Goal: Complete application form: Complete application form

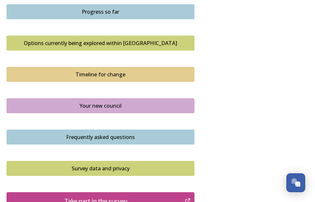
scroll to position [489, 0]
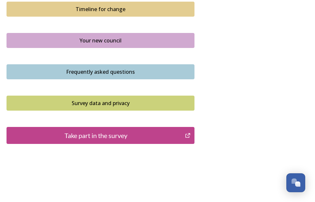
click at [121, 134] on div "Take part in the survey" at bounding box center [95, 135] width 171 height 10
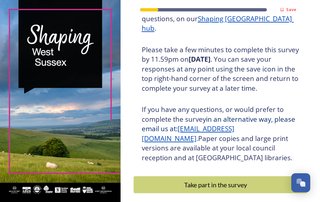
scroll to position [169, 0]
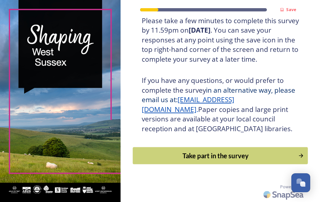
click at [223, 152] on div "Take part in the survey" at bounding box center [215, 156] width 158 height 10
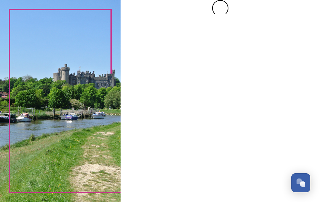
scroll to position [0, 0]
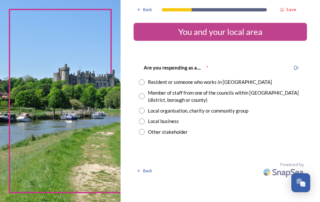
drag, startPoint x: 143, startPoint y: 81, endPoint x: 141, endPoint y: 87, distance: 6.3
click at [143, 82] on input "radio" at bounding box center [142, 82] width 6 height 6
radio input "true"
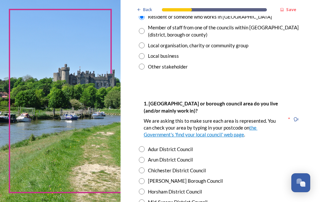
scroll to position [98, 0]
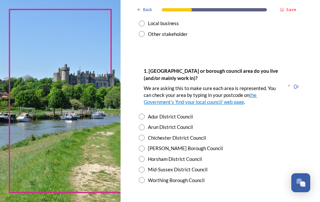
click at [140, 115] on input "radio" at bounding box center [142, 116] width 6 height 6
radio input "true"
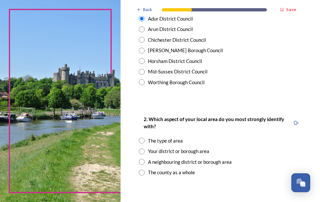
scroll to position [228, 0]
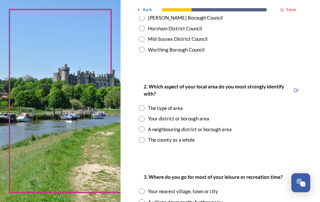
click at [140, 127] on input "radio" at bounding box center [142, 129] width 6 height 6
radio input "true"
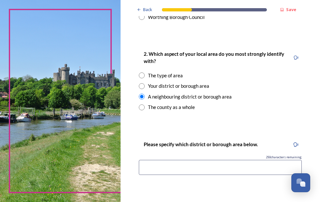
scroll to position [293, 0]
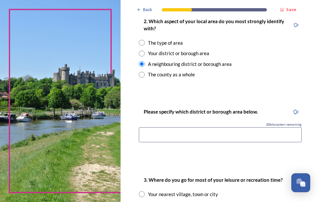
click at [181, 133] on input at bounding box center [220, 134] width 163 height 15
click at [144, 135] on input "brighton & Hove" at bounding box center [220, 134] width 163 height 15
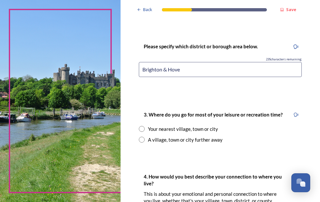
type input "Brighton & Hove"
click at [142, 128] on input "radio" at bounding box center [142, 129] width 6 height 6
radio input "true"
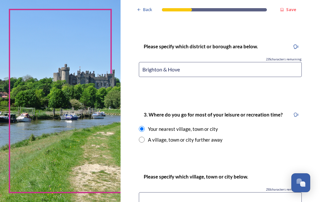
scroll to position [391, 0]
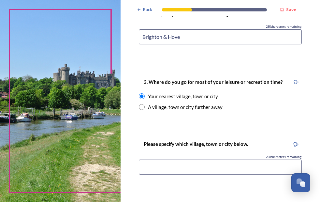
click at [171, 166] on input at bounding box center [220, 166] width 163 height 15
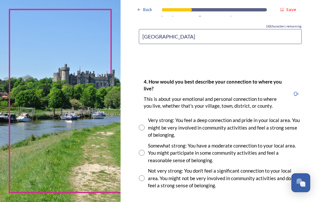
scroll to position [554, 0]
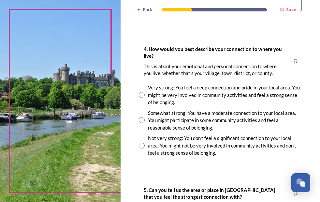
type input "[GEOGRAPHIC_DATA]"
click at [141, 121] on input "radio" at bounding box center [142, 120] width 6 height 6
radio input "true"
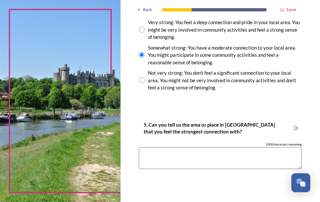
click at [163, 155] on textarea at bounding box center [220, 158] width 163 height 22
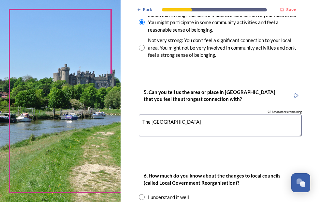
scroll to position [717, 0]
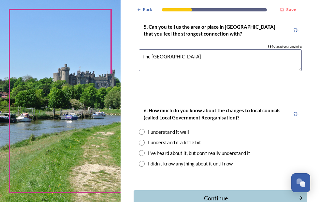
type textarea "The [GEOGRAPHIC_DATA]"
click at [143, 131] on input "radio" at bounding box center [142, 132] width 6 height 6
radio input "true"
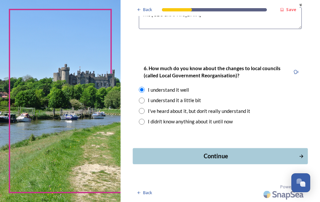
click at [210, 158] on div "Continue" at bounding box center [215, 156] width 159 height 9
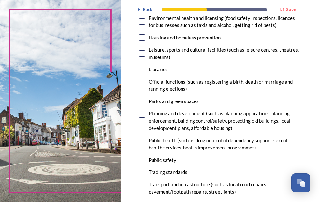
scroll to position [261, 0]
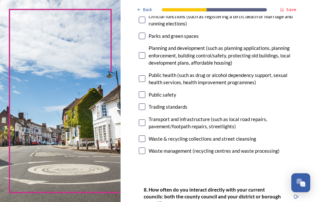
click at [143, 149] on input "checkbox" at bounding box center [142, 150] width 7 height 7
checkbox input "true"
click at [142, 137] on input "checkbox" at bounding box center [142, 138] width 7 height 7
checkbox input "true"
click at [141, 122] on input "checkbox" at bounding box center [142, 122] width 7 height 7
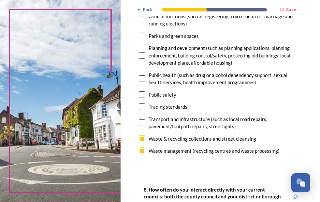
checkbox input "true"
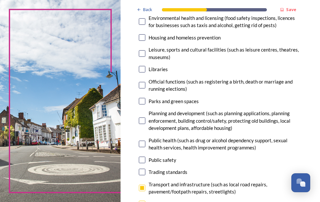
scroll to position [130, 0]
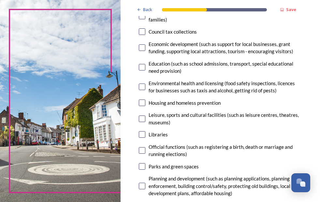
click at [141, 133] on input "checkbox" at bounding box center [142, 134] width 7 height 7
checkbox input "true"
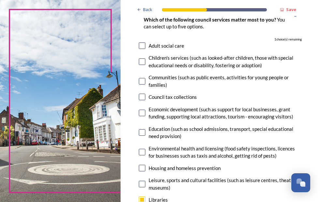
scroll to position [33, 0]
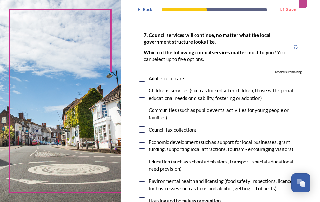
click at [145, 77] on div "Adult social care" at bounding box center [220, 78] width 163 height 7
checkbox input "true"
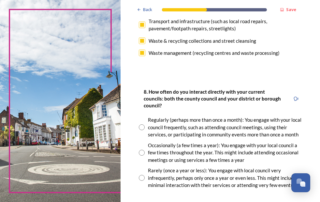
scroll to position [391, 0]
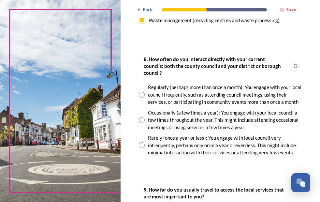
click at [142, 148] on input "radio" at bounding box center [142, 145] width 6 height 6
radio input "true"
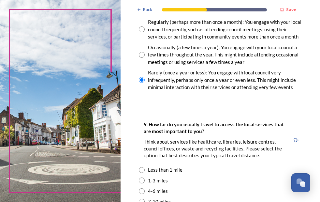
scroll to position [521, 0]
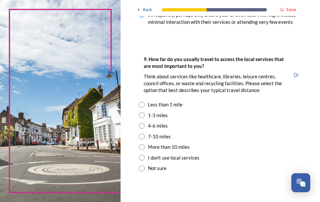
drag, startPoint x: 141, startPoint y: 123, endPoint x: 201, endPoint y: 124, distance: 59.6
click at [142, 118] on input "radio" at bounding box center [142, 115] width 6 height 6
radio input "true"
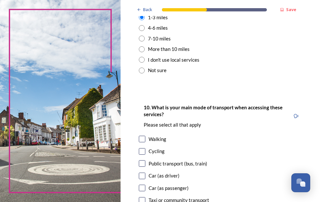
scroll to position [652, 0]
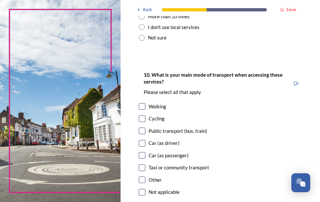
drag, startPoint x: 142, startPoint y: 150, endPoint x: 169, endPoint y: 146, distance: 27.0
click at [142, 146] on input "checkbox" at bounding box center [142, 143] width 7 height 7
checkbox input "true"
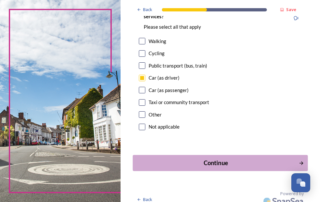
click at [219, 167] on div "Continue" at bounding box center [215, 162] width 159 height 9
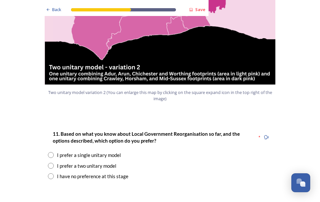
scroll to position [815, 0]
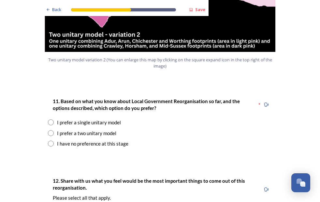
click at [49, 119] on input "radio" at bounding box center [51, 122] width 6 height 6
radio input "true"
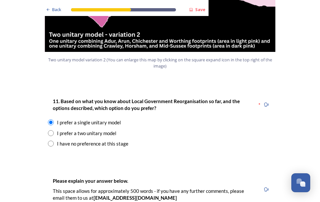
scroll to position [880, 0]
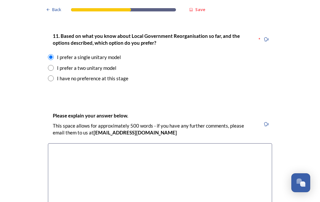
click at [78, 143] on textarea at bounding box center [160, 179] width 224 height 73
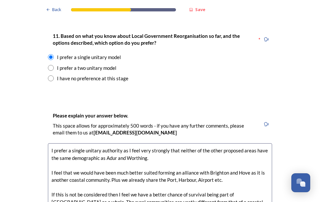
click at [216, 185] on textarea "I prefer a single unitary authority as I feel very strongly that neither of the…" at bounding box center [160, 179] width 224 height 73
click at [237, 182] on textarea "I prefer a single unitary authority as I feel very strongly that neither of the…" at bounding box center [160, 179] width 224 height 73
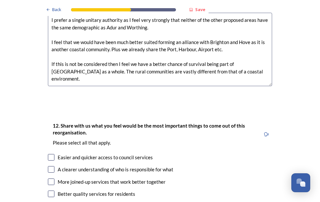
scroll to position [1043, 0]
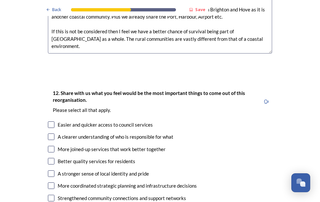
type textarea "I prefer a single unitary authority as I feel very strongly that neither of the…"
click at [48, 146] on input "checkbox" at bounding box center [51, 149] width 7 height 7
checkbox input "true"
click at [49, 158] on input "checkbox" at bounding box center [51, 161] width 7 height 7
checkbox input "true"
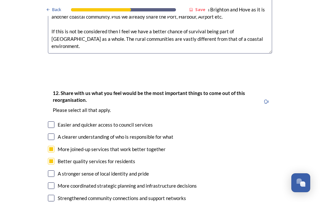
scroll to position [1075, 0]
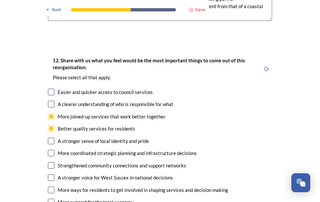
click at [50, 174] on input "checkbox" at bounding box center [51, 177] width 7 height 7
checkbox input "true"
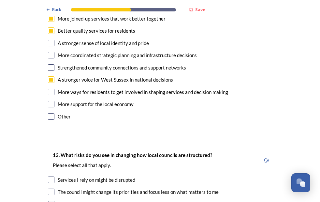
scroll to position [1238, 0]
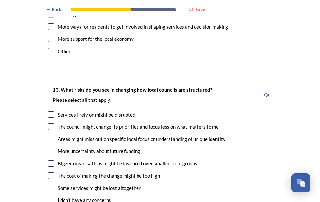
click at [48, 136] on input "checkbox" at bounding box center [51, 139] width 7 height 7
checkbox input "true"
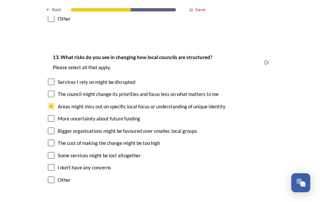
click at [48, 152] on input "checkbox" at bounding box center [51, 155] width 7 height 7
checkbox input "true"
drag, startPoint x: 49, startPoint y: 123, endPoint x: 117, endPoint y: 131, distance: 68.5
click at [50, 139] on input "checkbox" at bounding box center [51, 142] width 7 height 7
checkbox input "true"
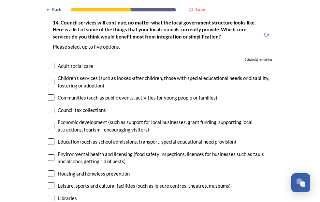
scroll to position [1434, 0]
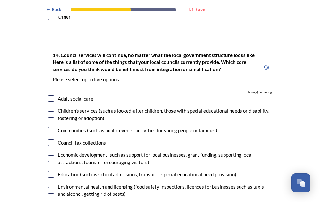
click at [49, 139] on input "checkbox" at bounding box center [51, 142] width 7 height 7
checkbox input "true"
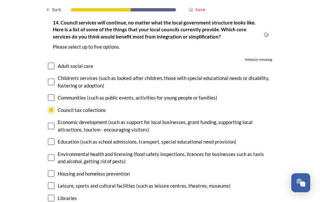
click at [49, 123] on input "checkbox" at bounding box center [51, 126] width 7 height 7
checkbox input "true"
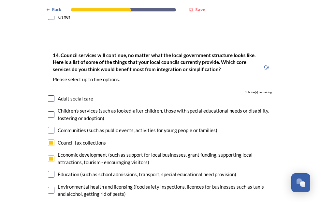
scroll to position [1499, 0]
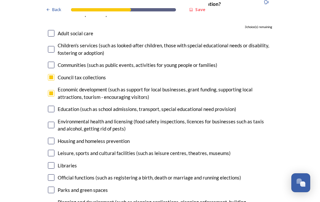
click at [49, 174] on input "checkbox" at bounding box center [51, 177] width 7 height 7
checkbox input "true"
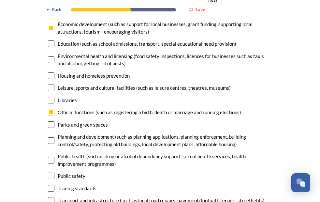
click at [50, 121] on input "checkbox" at bounding box center [51, 124] width 7 height 7
checkbox input "true"
click at [49, 137] on input "checkbox" at bounding box center [51, 140] width 7 height 7
checkbox input "true"
click at [49, 172] on input "checkbox" at bounding box center [51, 175] width 7 height 7
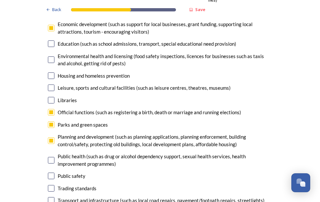
click at [49, 172] on input "checkbox" at bounding box center [51, 175] width 7 height 7
checkbox input "false"
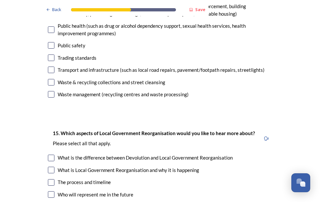
scroll to position [1759, 0]
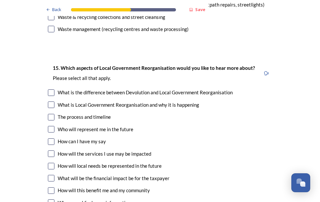
click at [48, 114] on input "checkbox" at bounding box center [51, 117] width 7 height 7
checkbox input "true"
click at [48, 126] on input "checkbox" at bounding box center [51, 129] width 7 height 7
checkbox input "true"
click at [49, 138] on input "checkbox" at bounding box center [51, 141] width 7 height 7
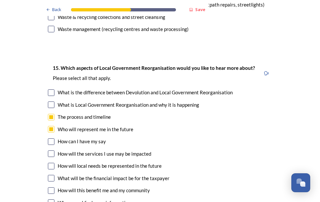
checkbox input "true"
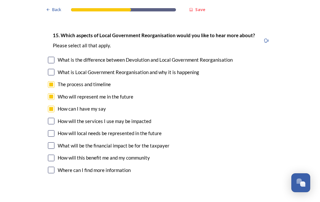
click at [45, 125] on div "15. Which aspects of Local Government Reorganisation would you like to hear mor…" at bounding box center [160, 103] width 235 height 157
click at [48, 142] on input "checkbox" at bounding box center [51, 145] width 7 height 7
checkbox input "true"
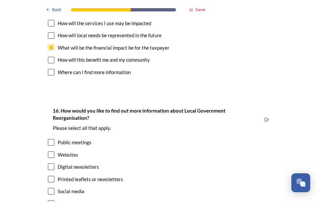
scroll to position [1922, 0]
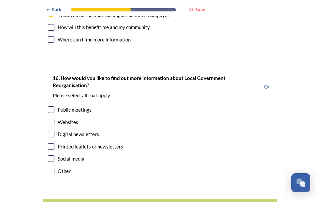
click at [51, 131] on input "checkbox" at bounding box center [51, 134] width 7 height 7
checkbox input "true"
drag, startPoint x: 50, startPoint y: 102, endPoint x: 92, endPoint y: 105, distance: 42.4
click at [50, 119] on input "checkbox" at bounding box center [51, 122] width 7 height 7
checkbox input "true"
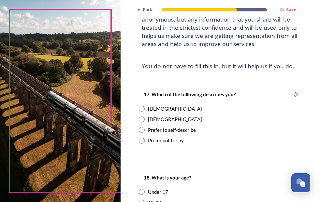
scroll to position [98, 0]
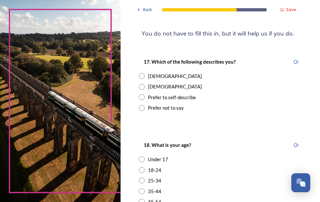
click at [141, 76] on input "radio" at bounding box center [142, 76] width 6 height 6
radio input "true"
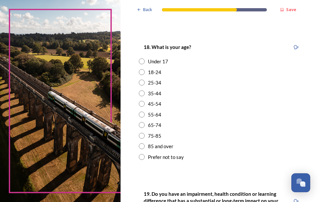
click at [141, 125] on input "radio" at bounding box center [142, 125] width 6 height 6
radio input "true"
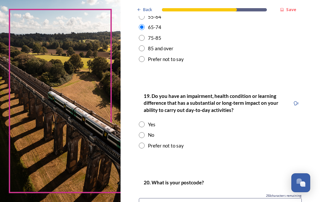
click at [141, 136] on input "radio" at bounding box center [142, 135] width 6 height 6
radio input "true"
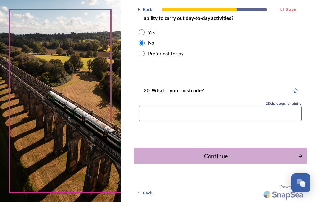
click at [159, 113] on input at bounding box center [220, 113] width 163 height 15
type input "BN43 6TL"
click at [204, 150] on button "Continue" at bounding box center [220, 156] width 175 height 16
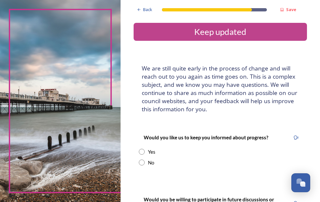
scroll to position [33, 0]
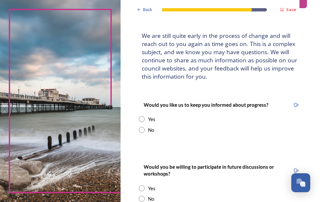
click at [142, 120] on input "radio" at bounding box center [142, 119] width 6 height 6
radio input "true"
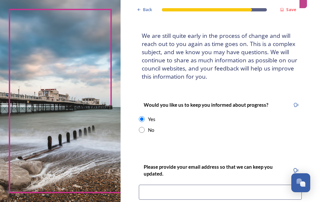
scroll to position [98, 0]
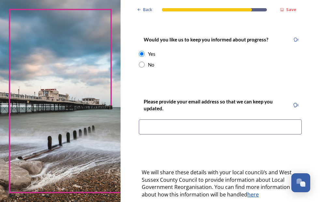
click at [166, 126] on input at bounding box center [220, 126] width 163 height 15
type input "[EMAIL_ADDRESS][DOMAIN_NAME]"
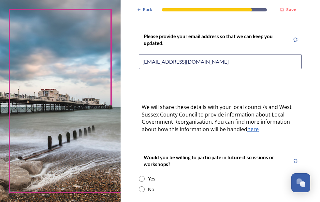
scroll to position [228, 0]
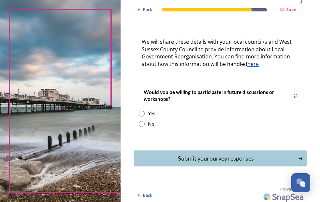
click at [140, 113] on input "radio" at bounding box center [142, 113] width 6 height 6
radio input "true"
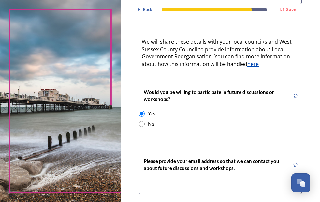
scroll to position [293, 0]
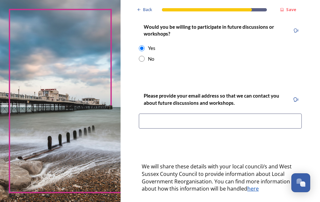
click at [175, 122] on input at bounding box center [220, 120] width 163 height 15
type input "[EMAIL_ADDRESS][DOMAIN_NAME]"
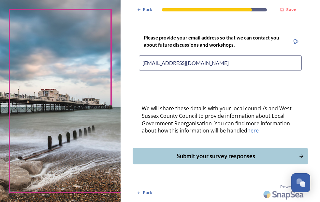
click at [207, 157] on div "Submit your survey responses" at bounding box center [215, 156] width 159 height 9
